Goal: Complete application form

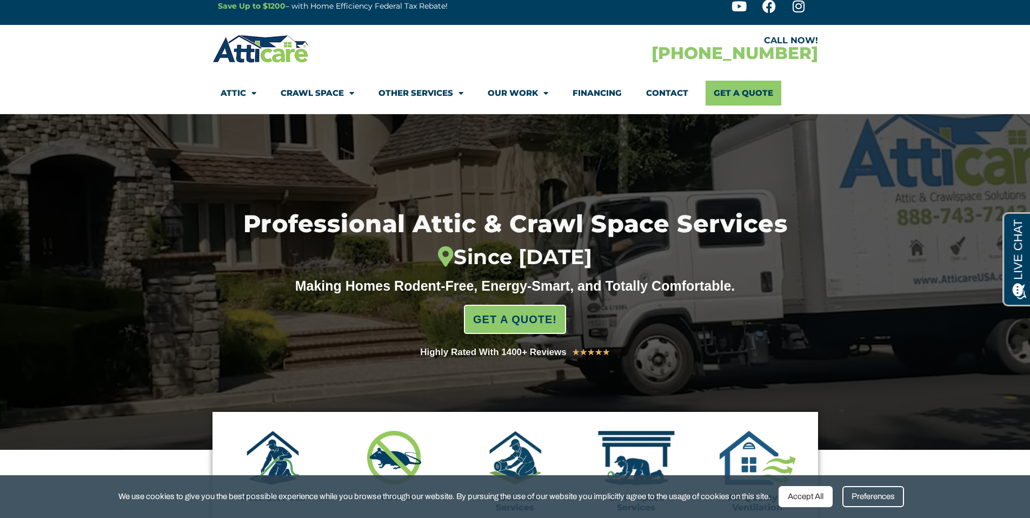
scroll to position [35, 0]
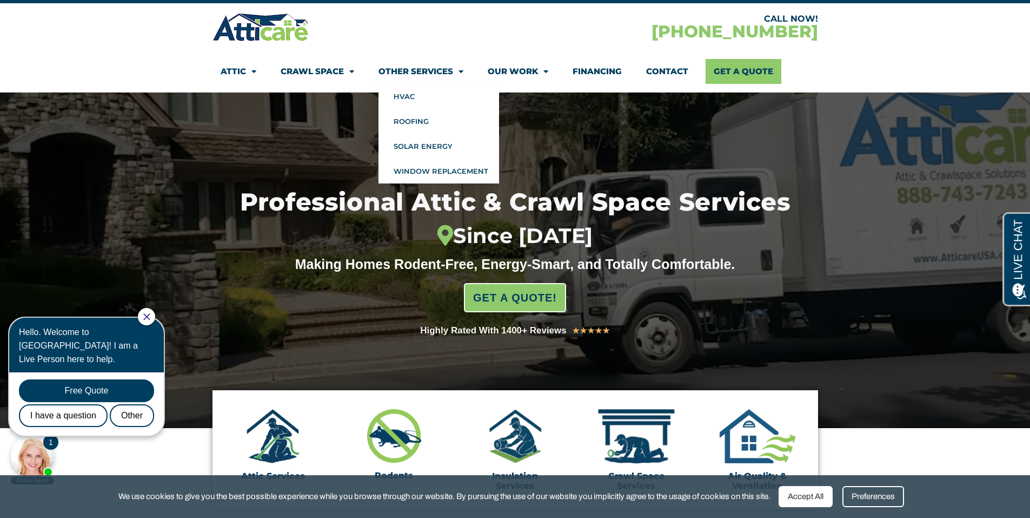
click at [425, 74] on link "Other Services" at bounding box center [421, 71] width 85 height 25
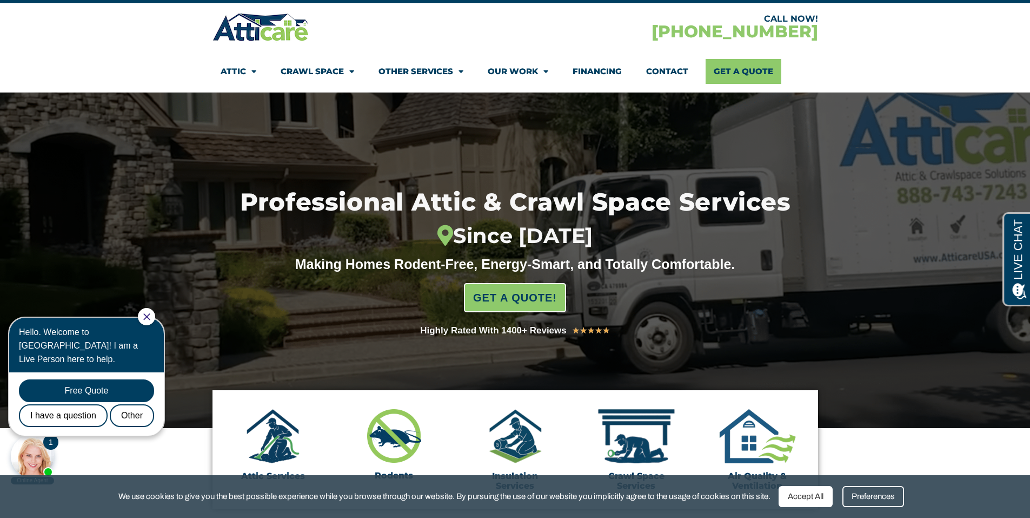
click at [425, 74] on link "Other Services" at bounding box center [421, 71] width 85 height 25
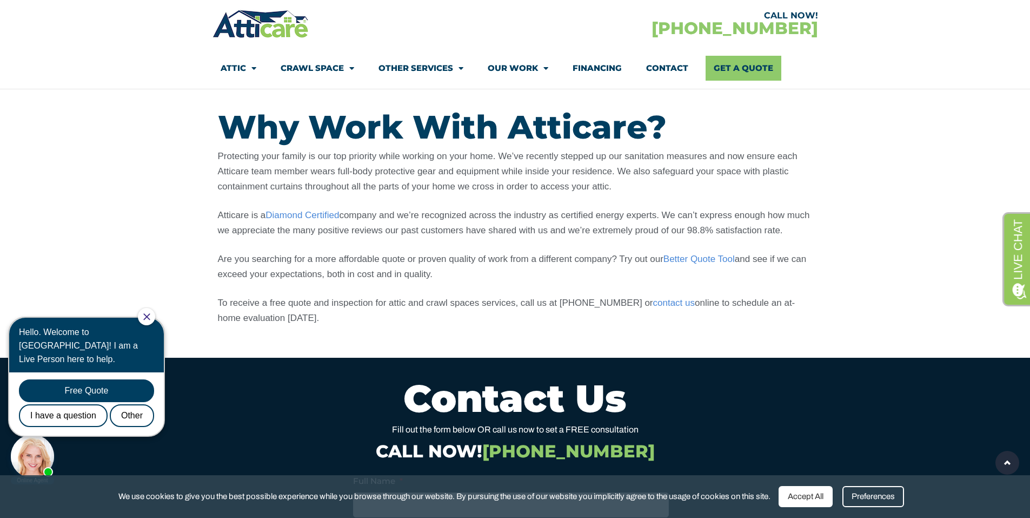
scroll to position [739, 0]
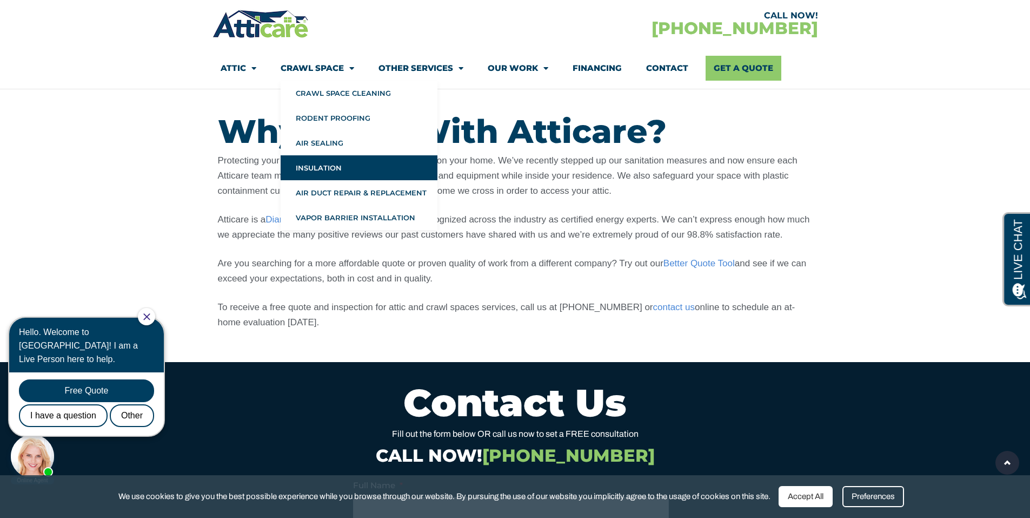
click at [328, 171] on link "Insulation" at bounding box center [359, 167] width 157 height 25
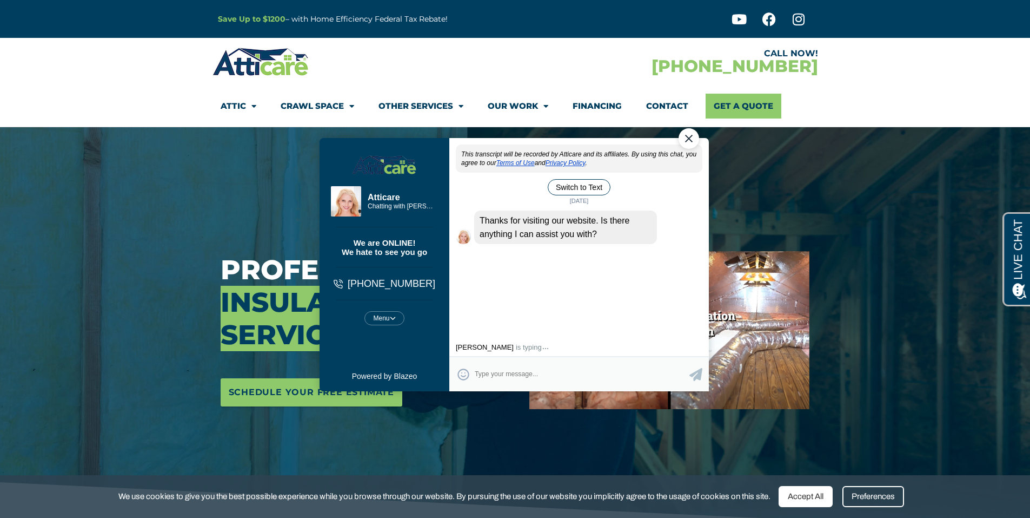
click at [685, 143] on div "Close Chat" at bounding box center [688, 138] width 21 height 21
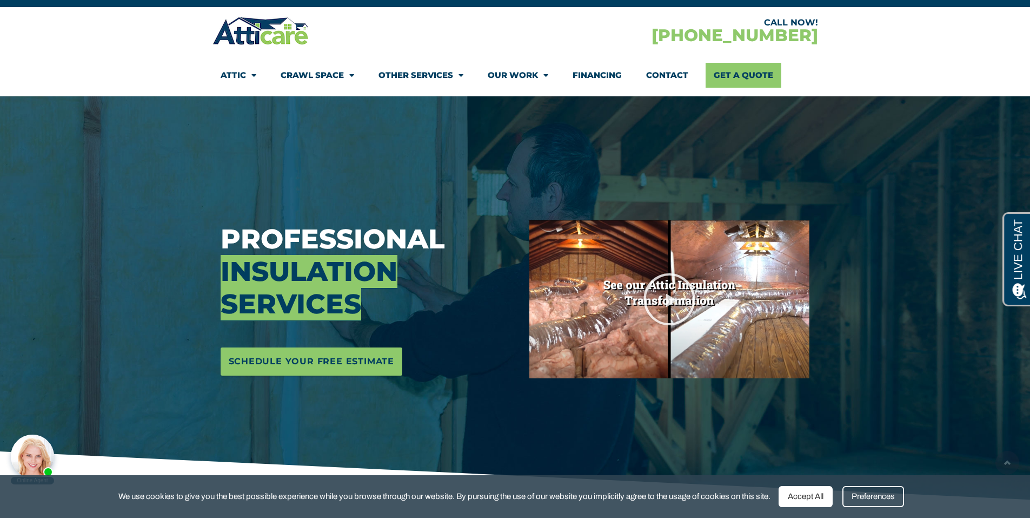
scroll to position [12, 0]
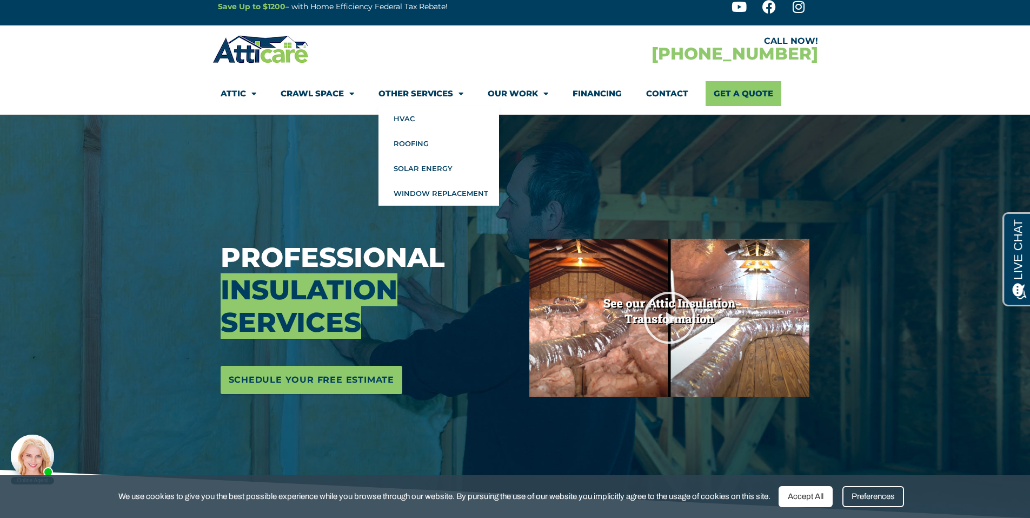
click at [524, 36] on div "CALL NOW! [PHONE_NUMBER]" at bounding box center [666, 49] width 303 height 31
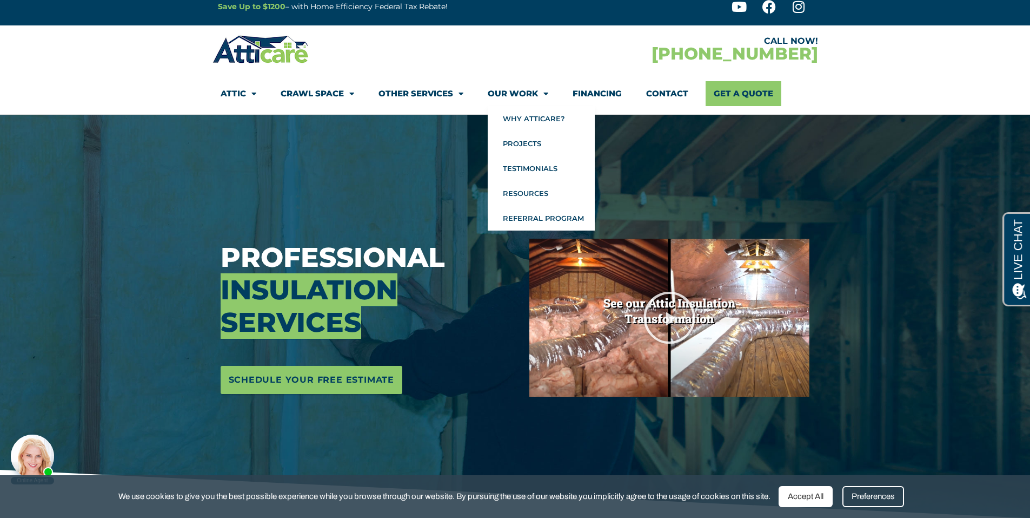
click at [663, 98] on link "Contact" at bounding box center [667, 93] width 42 height 25
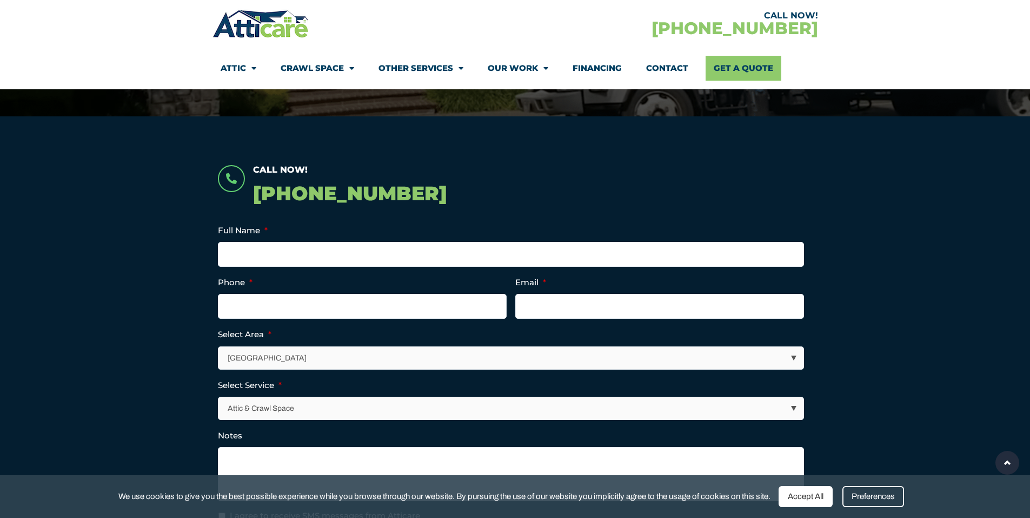
scroll to position [253, 0]
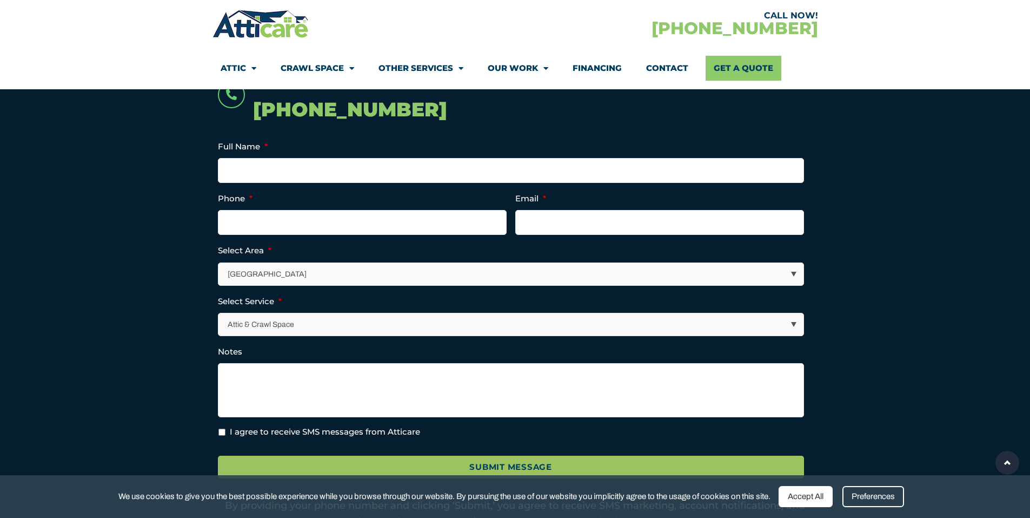
click at [336, 277] on select "Los Angeles Area San Francisco Bay Area New Jersey / New York Area Other Areas" at bounding box center [511, 274] width 585 height 22
select select "[GEOGRAPHIC_DATA]"
click at [219, 263] on select "Los Angeles Area San Francisco Bay Area New Jersey / New York Area Other Areas" at bounding box center [511, 274] width 585 height 22
click at [287, 326] on select "Attic & Crawl Space Insulation Roofing Solar Energy Other Services" at bounding box center [511, 324] width 585 height 22
select select "Insulation"
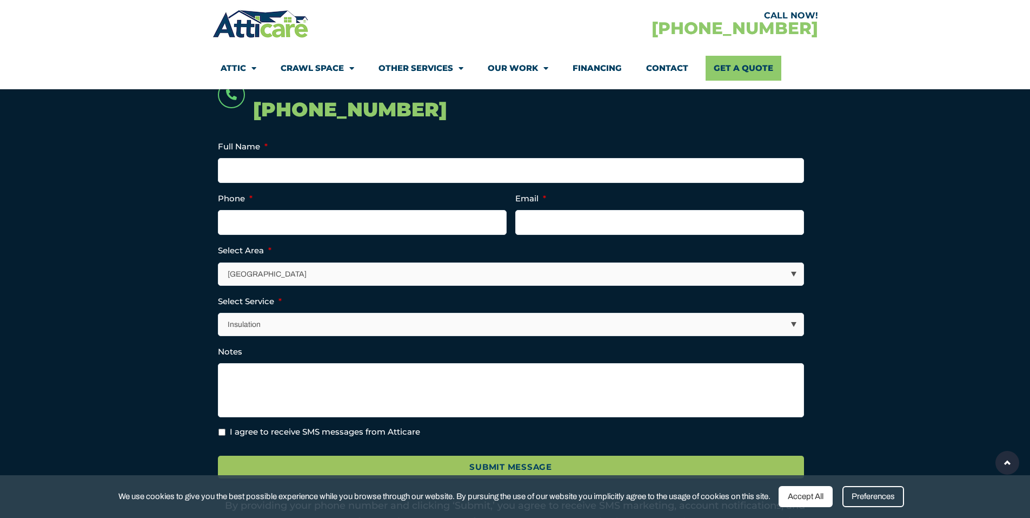
click at [219, 313] on select "Attic & Crawl Space Insulation Roofing Solar Energy Other Services" at bounding box center [511, 324] width 585 height 22
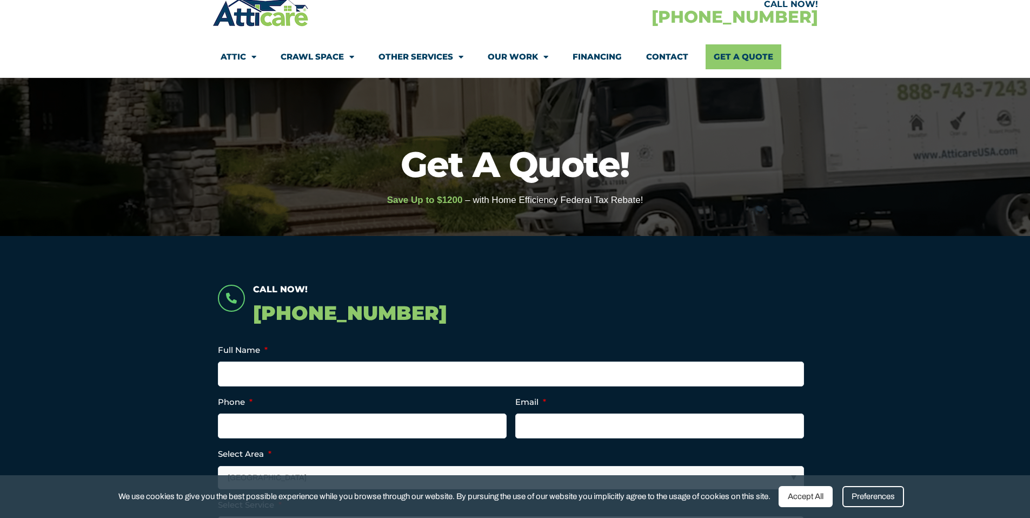
scroll to position [72, 0]
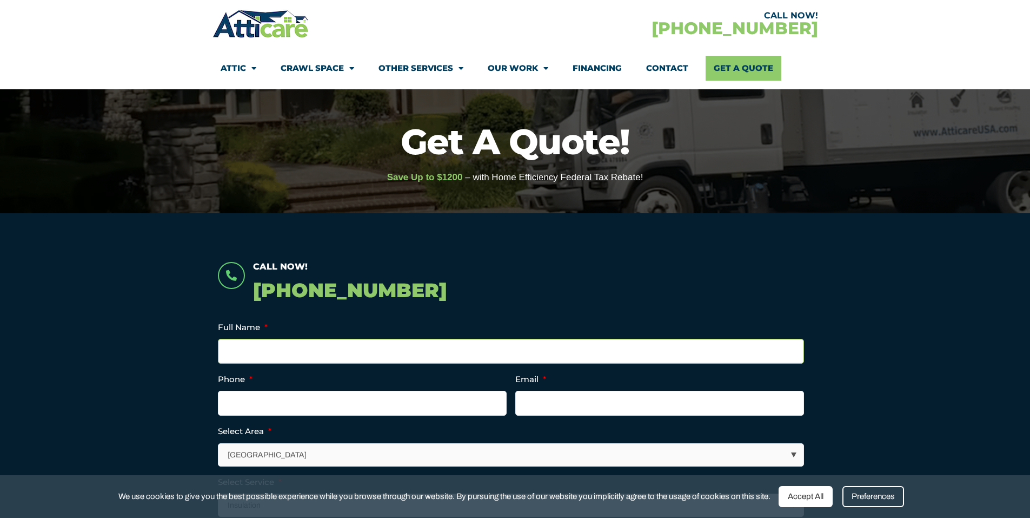
click at [300, 344] on input "Full Name *" at bounding box center [511, 351] width 586 height 25
click at [294, 342] on input "Full Name *" at bounding box center [511, 351] width 586 height 25
drag, startPoint x: 82, startPoint y: 475, endPoint x: 83, endPoint y: 462, distance: 12.4
click at [82, 475] on div "We use cookies to give you the best possible experience while you browse throug…" at bounding box center [515, 496] width 1030 height 43
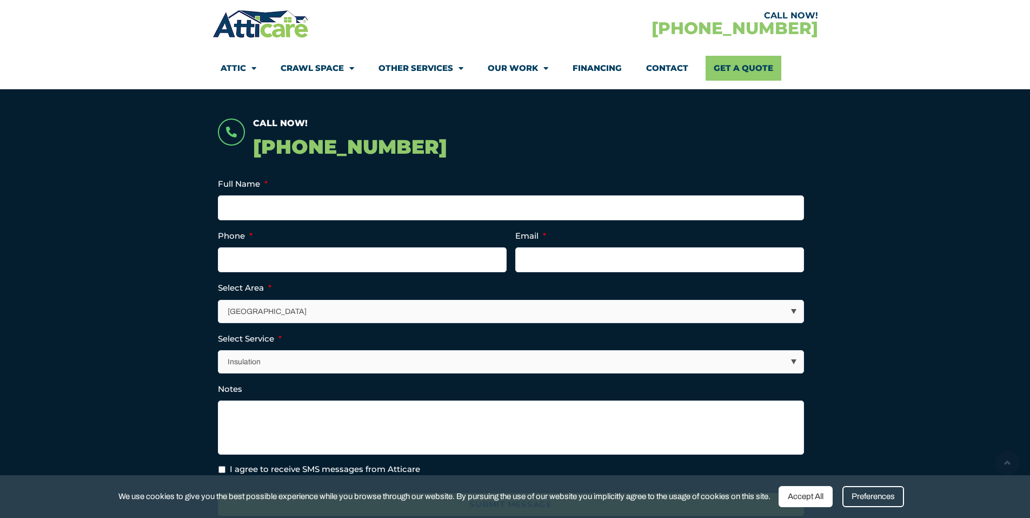
scroll to position [216, 0]
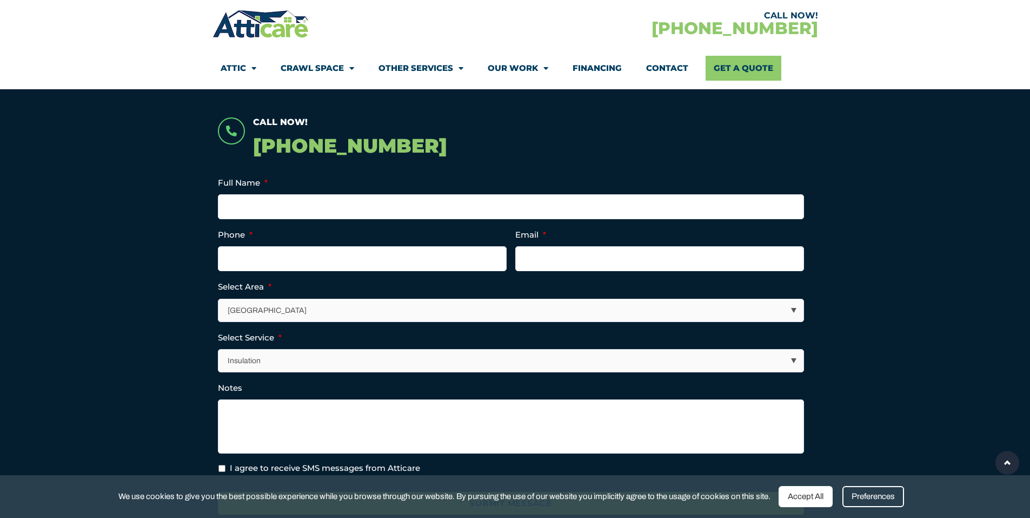
click at [322, 360] on select "Attic & Crawl Space Insulation Roofing Solar Energy Other Services" at bounding box center [511, 360] width 585 height 22
click at [108, 364] on section "Call Now! 1-818-572-9943 Full Name * Phone * Email * Select Area * Los Angeles …" at bounding box center [515, 348] width 1030 height 559
